Goal: Information Seeking & Learning: Check status

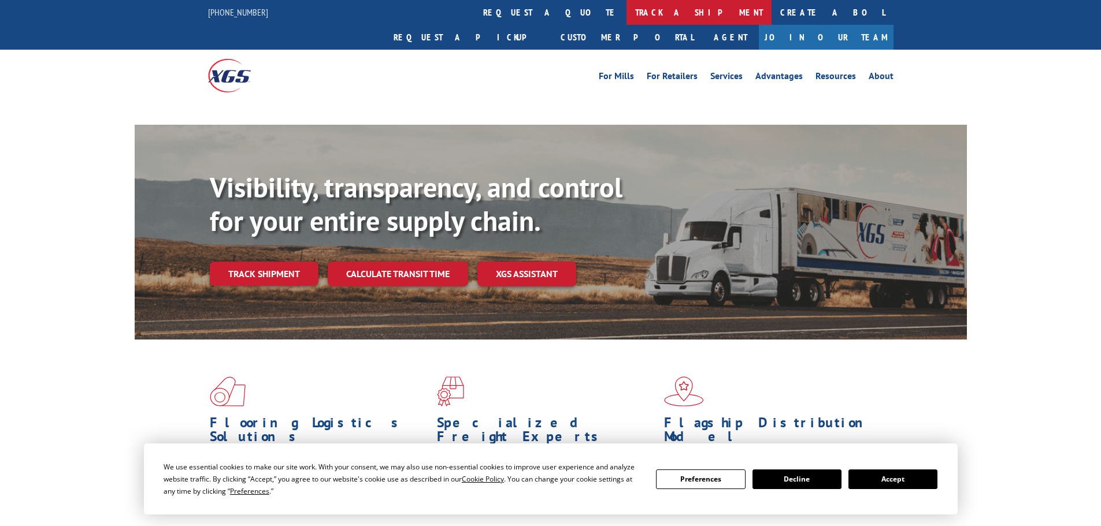
click at [626, 14] on link "track a shipment" at bounding box center [698, 12] width 145 height 25
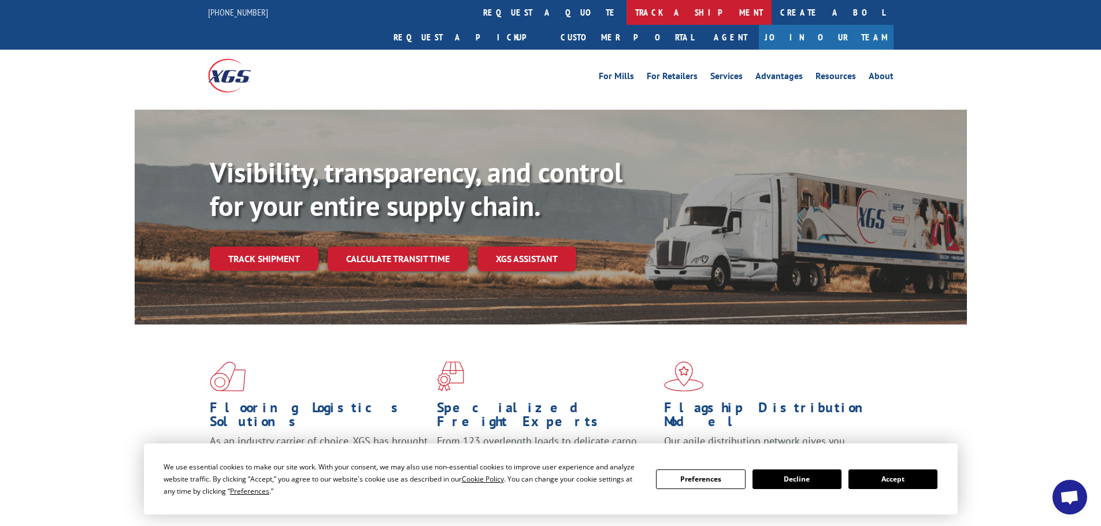
click at [626, 16] on link "track a shipment" at bounding box center [698, 12] width 145 height 25
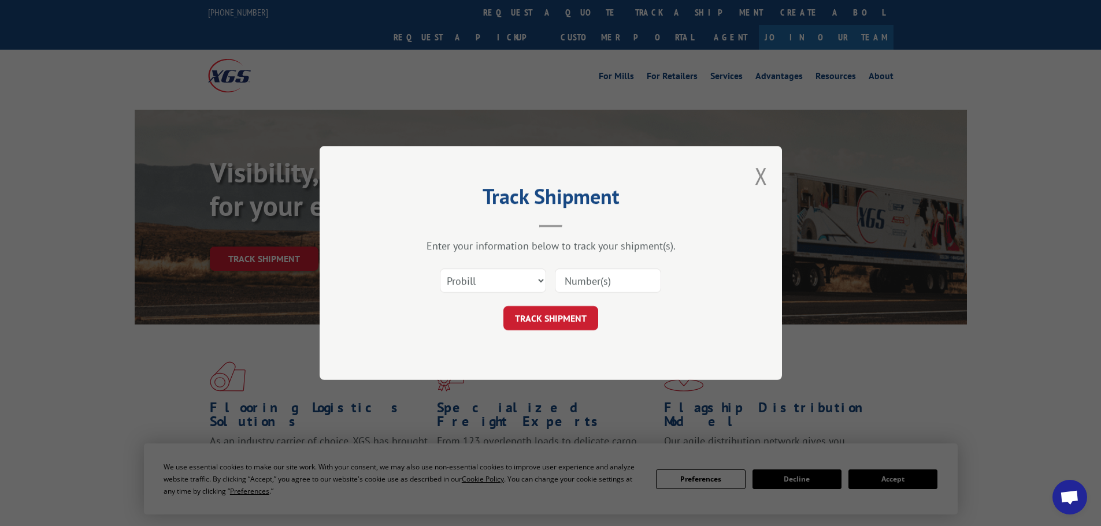
click at [584, 282] on input at bounding box center [608, 281] width 106 height 24
paste input "0381400707"
type input "0381400707"
click at [561, 320] on button "TRACK SHIPMENT" at bounding box center [550, 318] width 95 height 24
